Goal: Transaction & Acquisition: Purchase product/service

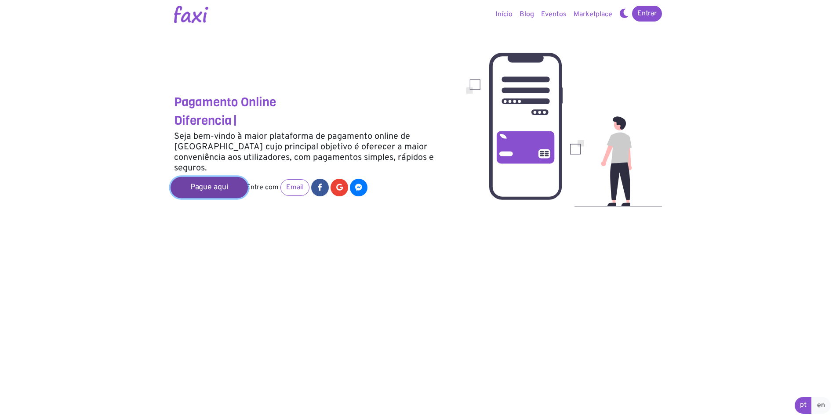
click at [221, 177] on link "Pague aqui" at bounding box center [209, 187] width 77 height 21
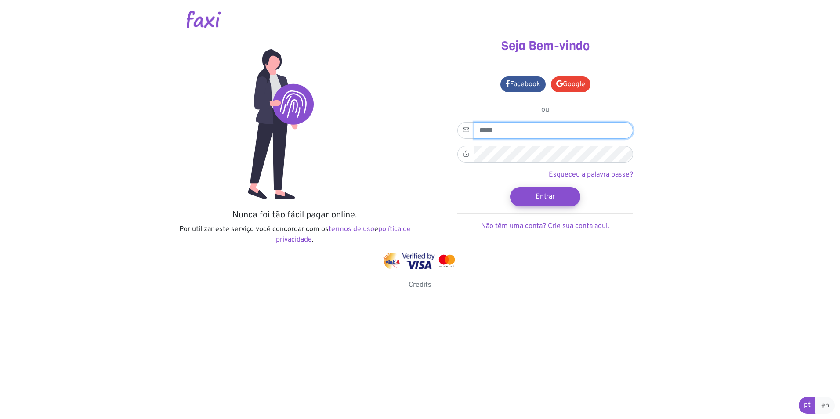
click at [486, 127] on input "email" at bounding box center [553, 130] width 159 height 17
type input "**********"
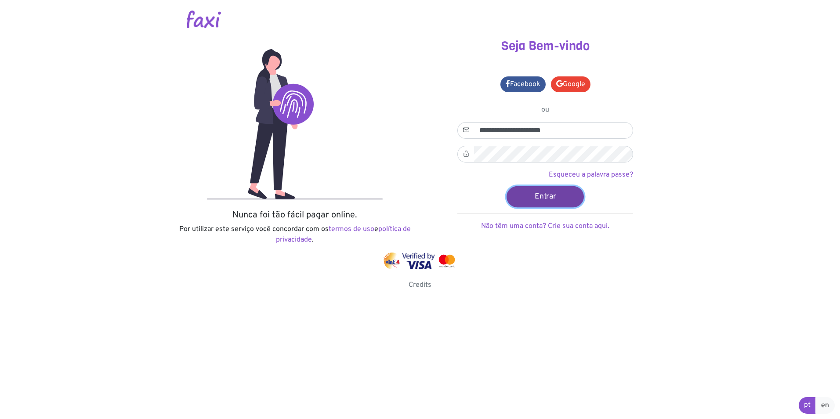
drag, startPoint x: 539, startPoint y: 193, endPoint x: 580, endPoint y: 197, distance: 40.6
click at [546, 195] on button "Entrar" at bounding box center [545, 196] width 77 height 21
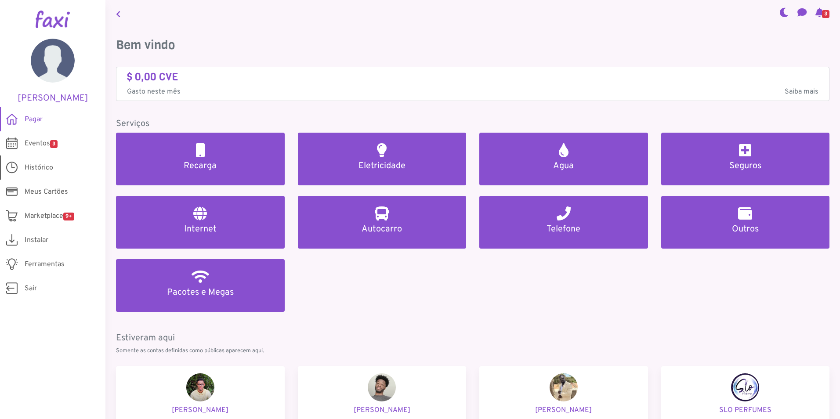
click at [44, 163] on span "Histórico" at bounding box center [39, 168] width 29 height 11
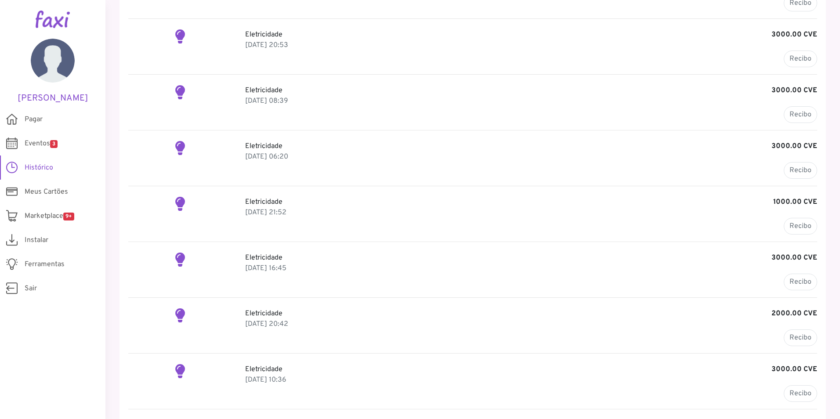
scroll to position [119, 0]
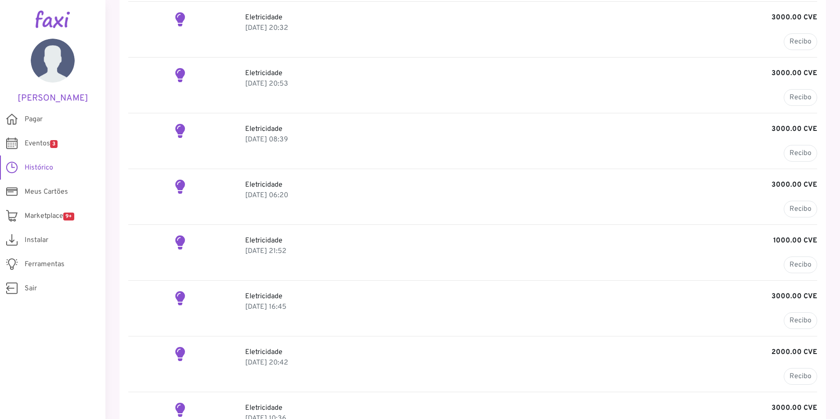
click at [396, 256] on p "17 Oct 2024, 21:52" at bounding box center [531, 251] width 572 height 11
click at [788, 264] on link "Recibo" at bounding box center [800, 265] width 33 height 17
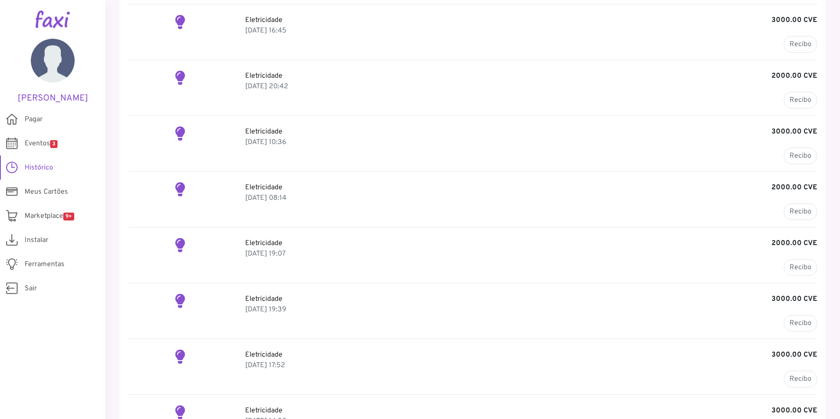
scroll to position [559, 0]
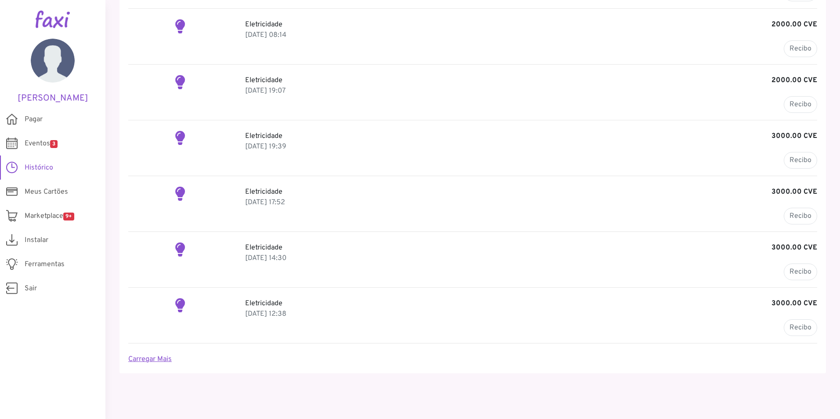
click at [142, 355] on link "Carregar Mais" at bounding box center [150, 359] width 44 height 9
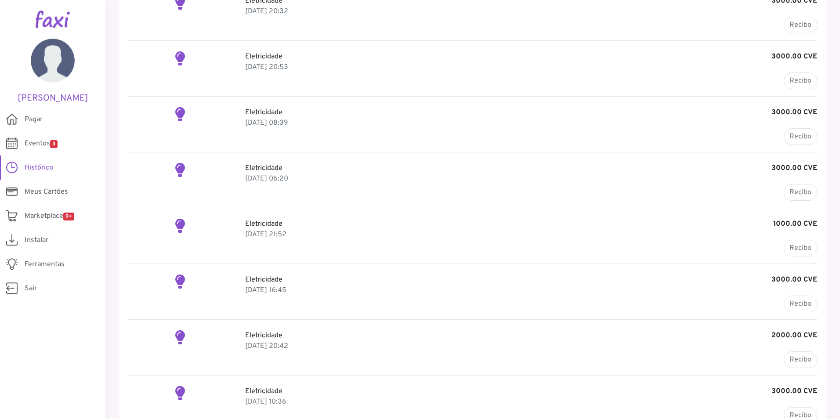
scroll to position [116, 0]
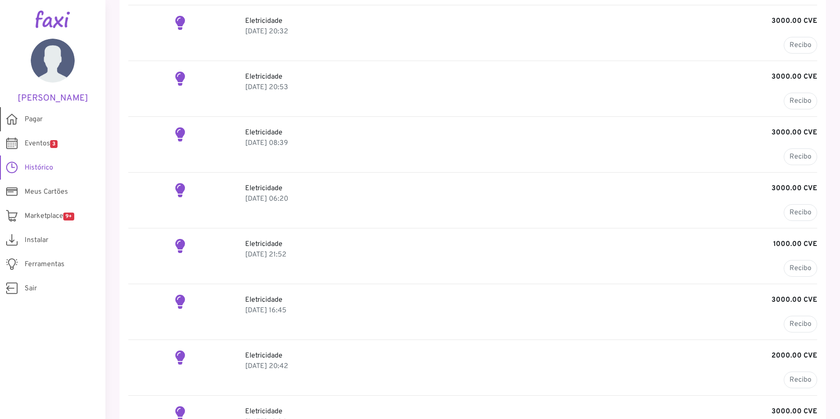
click at [31, 116] on span "Pagar" at bounding box center [34, 119] width 18 height 11
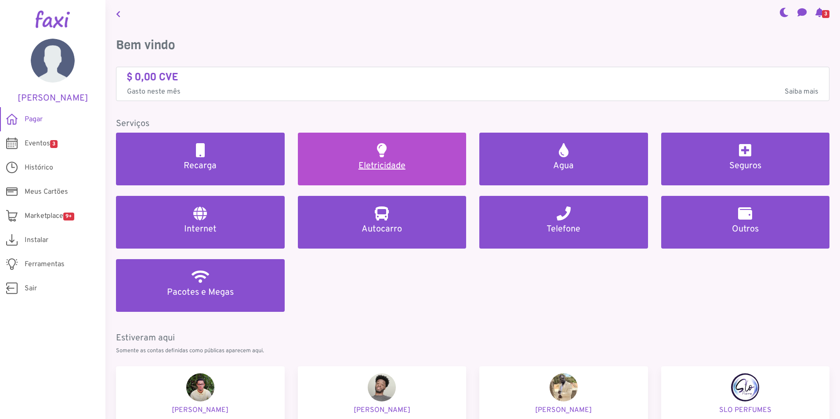
click at [377, 166] on h5 "Eletricidade" at bounding box center [383, 166] width 148 height 11
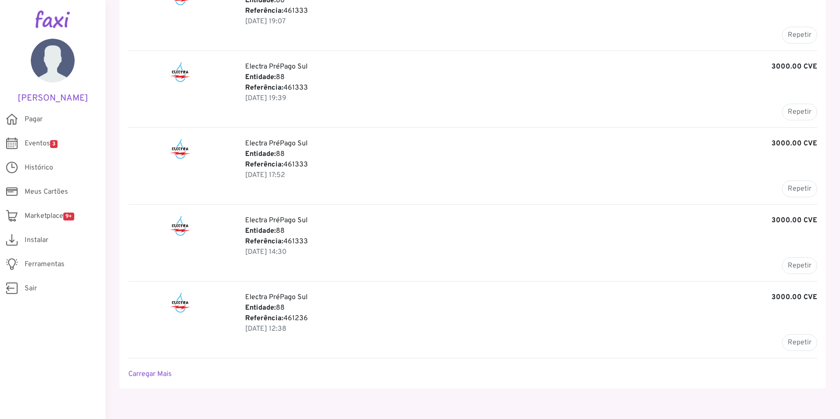
scroll to position [934, 0]
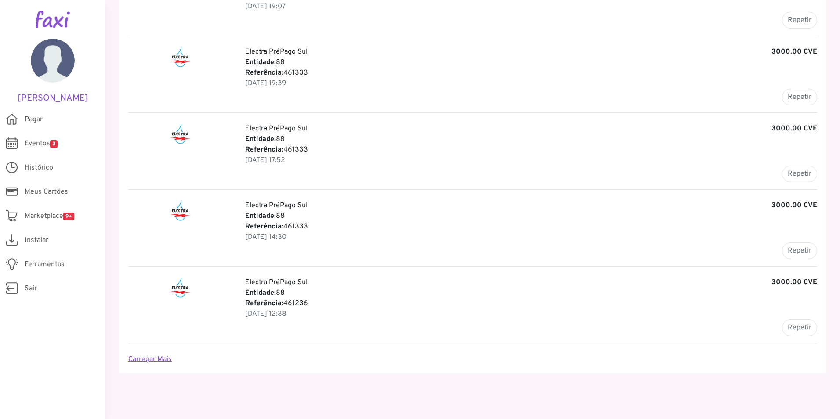
click at [149, 360] on link "Carregar Mais" at bounding box center [150, 359] width 44 height 9
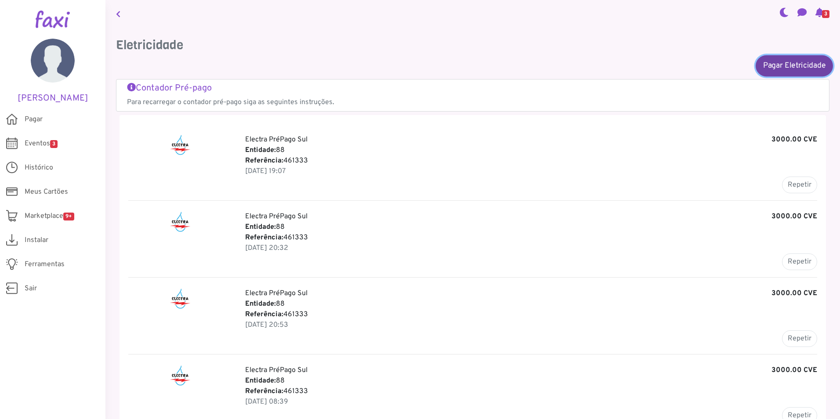
click at [778, 63] on link "Pagar Eletricidade" at bounding box center [794, 65] width 77 height 21
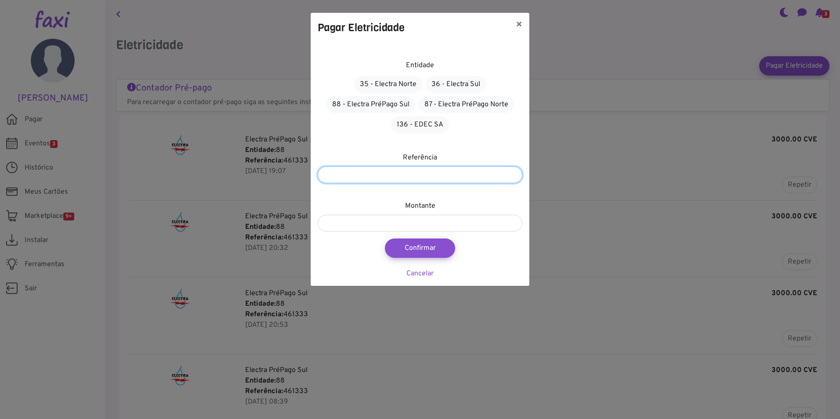
click at [367, 175] on input "number" at bounding box center [420, 175] width 205 height 17
type input "*******"
click at [460, 84] on link "36 - Electra Sul" at bounding box center [456, 84] width 60 height 17
click at [369, 105] on link "88 - Electra PréPago Sul" at bounding box center [371, 104] width 89 height 17
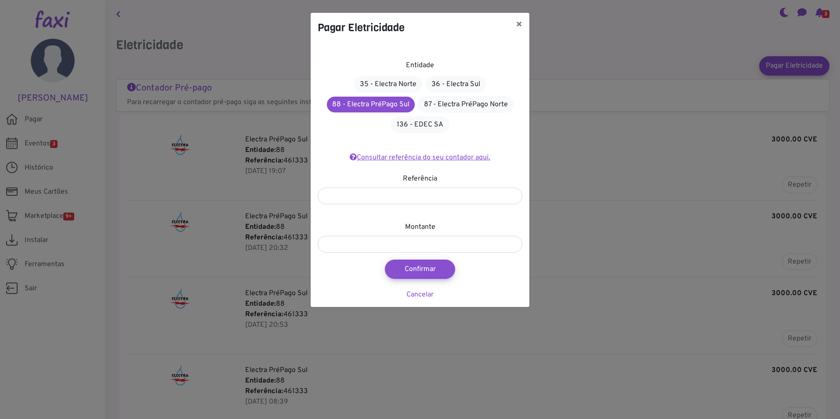
click at [448, 156] on link "Consultar referência do seu contador aqui." at bounding box center [420, 157] width 141 height 9
click at [419, 158] on link "Consultar referência do seu contador aqui." at bounding box center [420, 157] width 141 height 9
click at [519, 21] on button "×" at bounding box center [519, 25] width 21 height 25
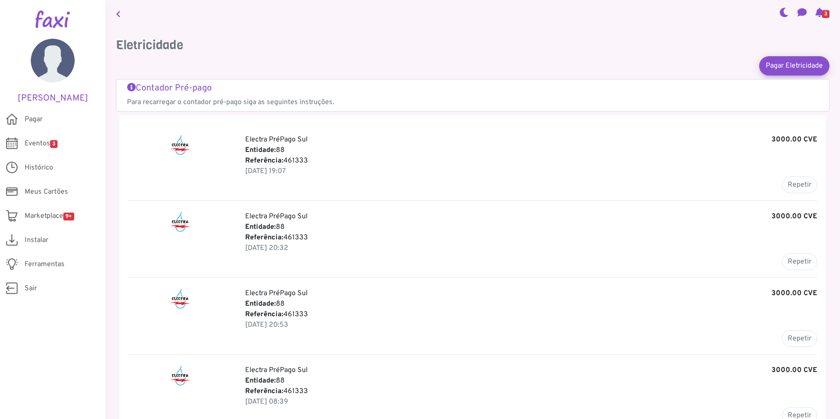
drag, startPoint x: 520, startPoint y: 22, endPoint x: 526, endPoint y: 24, distance: 6.5
click at [526, 24] on nav "3" at bounding box center [472, 13] width 735 height 27
drag, startPoint x: 526, startPoint y: 24, endPoint x: 354, endPoint y: 60, distance: 175.6
click at [354, 60] on div "Pagar Eletricidade" at bounding box center [473, 65] width 714 height 19
click at [33, 120] on span "Pagar" at bounding box center [34, 119] width 18 height 11
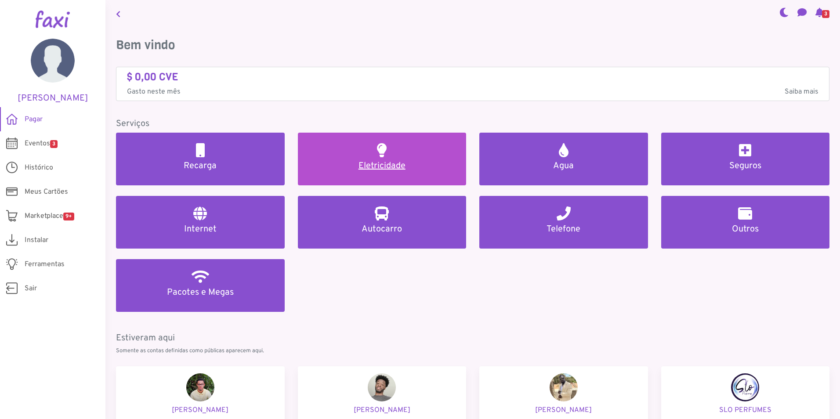
click at [373, 162] on h5 "Eletricidade" at bounding box center [383, 166] width 148 height 11
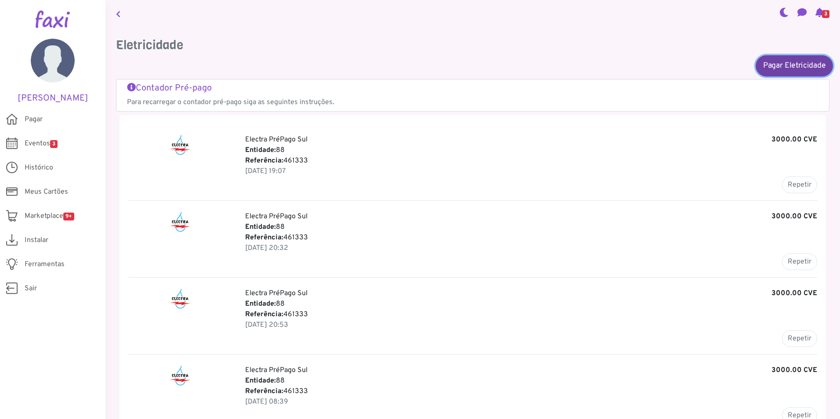
click at [785, 69] on link "Pagar Eletricidade" at bounding box center [794, 65] width 77 height 21
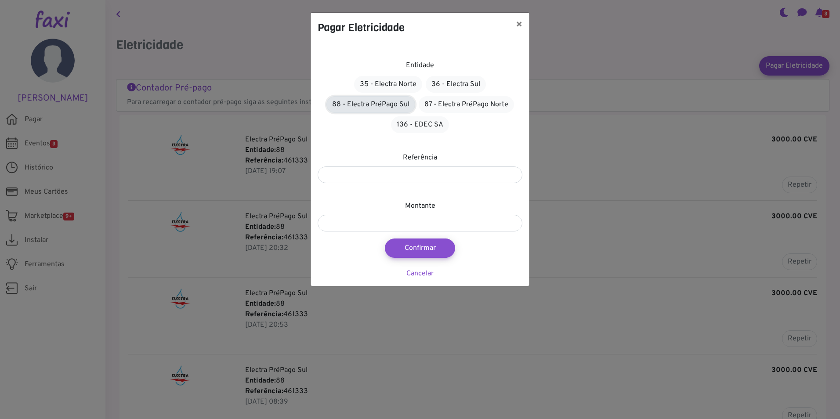
click at [380, 105] on link "88 - Electra PréPago Sul" at bounding box center [371, 104] width 89 height 17
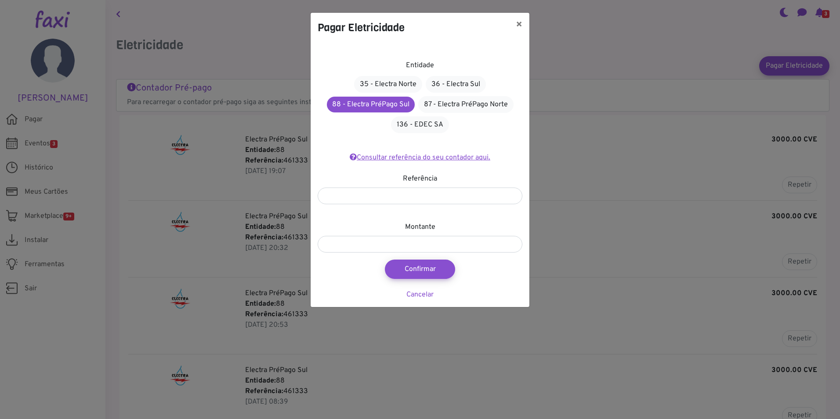
click at [409, 156] on link "Consultar referência do seu contador aqui." at bounding box center [420, 157] width 141 height 9
click at [398, 195] on input "number" at bounding box center [420, 196] width 205 height 17
type input "*******"
click at [374, 247] on input "number" at bounding box center [420, 244] width 205 height 17
type input "****"
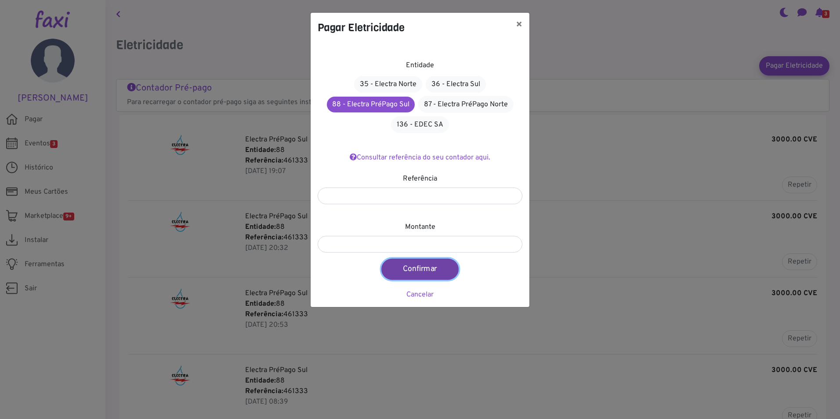
click at [414, 271] on button "Confirmar" at bounding box center [419, 269] width 77 height 21
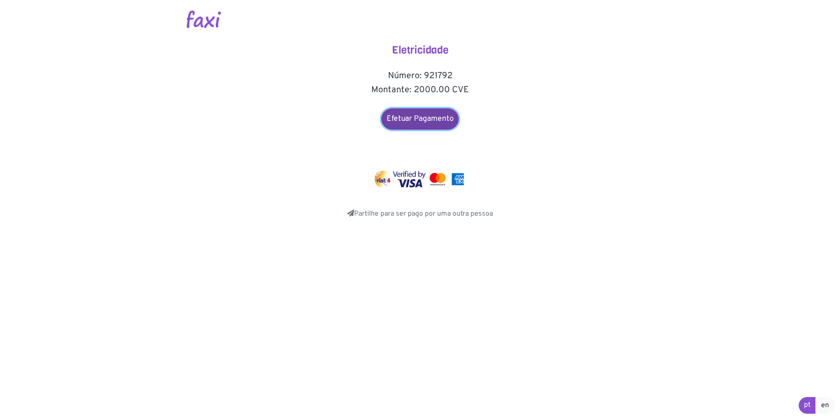
click at [432, 116] on link "Efetuar Pagamento" at bounding box center [419, 119] width 77 height 21
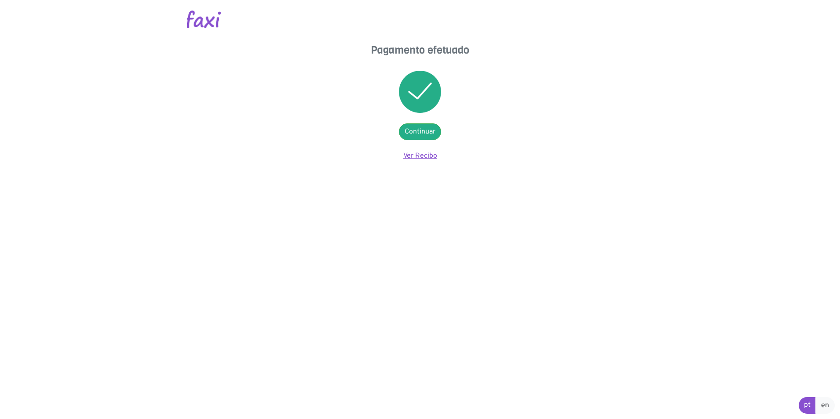
click at [413, 154] on link "Ver Recibo" at bounding box center [420, 156] width 34 height 9
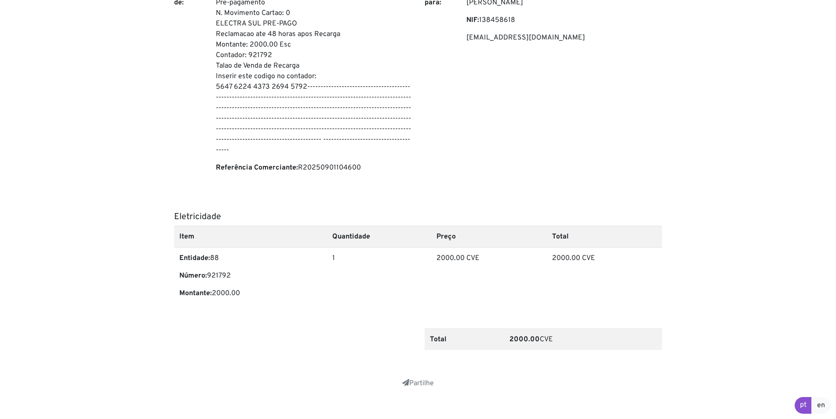
scroll to position [143, 0]
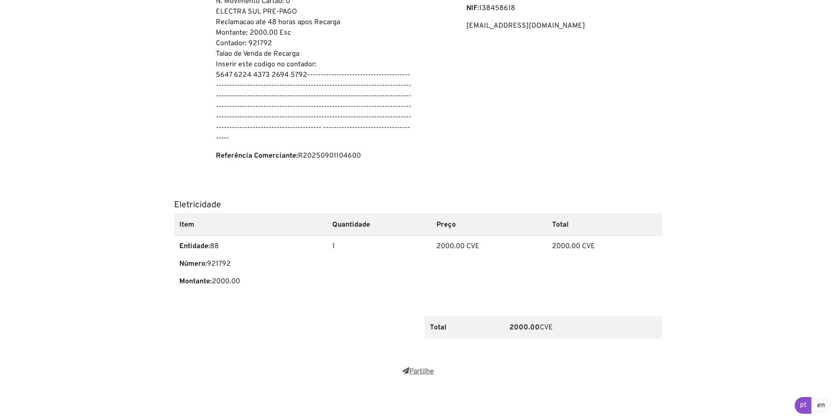
click at [415, 371] on link "Partilhe" at bounding box center [418, 371] width 32 height 9
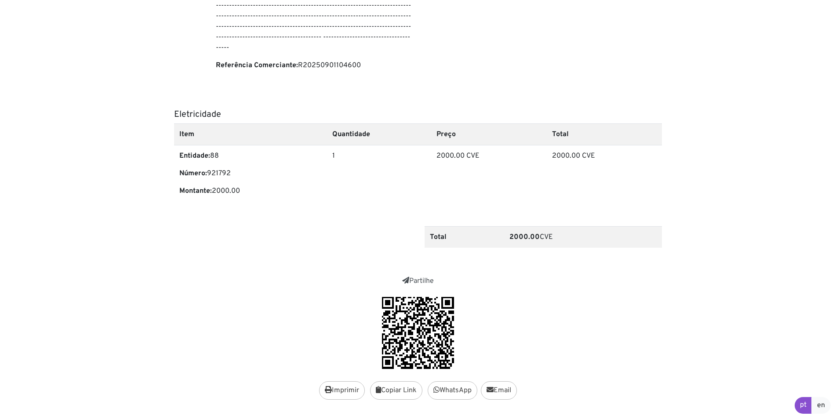
scroll to position [258, 0]
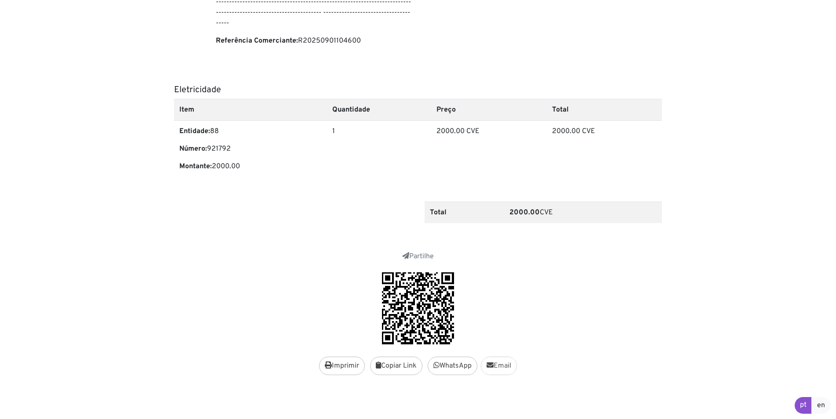
click at [500, 363] on link "Email" at bounding box center [499, 366] width 36 height 18
click at [461, 365] on link "WhatsApp" at bounding box center [453, 366] width 50 height 18
drag, startPoint x: 334, startPoint y: 364, endPoint x: 339, endPoint y: 360, distance: 6.9
click at [339, 360] on button "Imprimir" at bounding box center [342, 366] width 46 height 18
